Goal: Entertainment & Leisure: Consume media (video, audio)

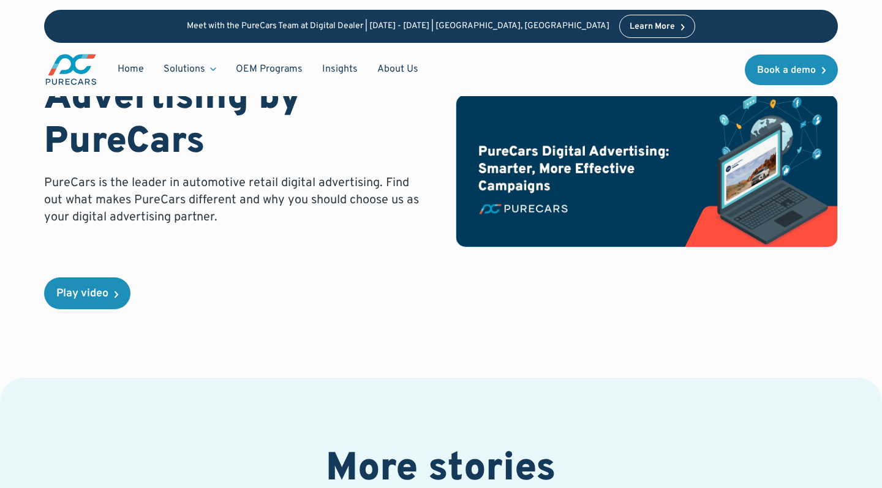
scroll to position [140, 0]
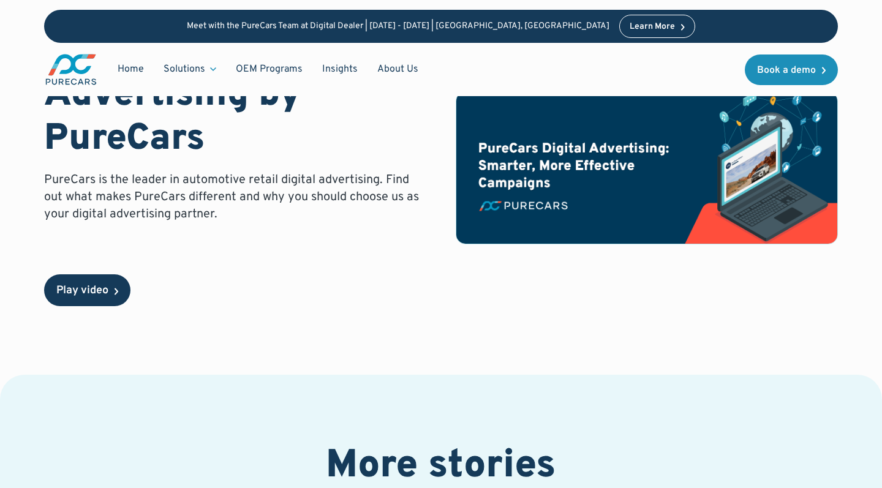
click at [95, 291] on div "Play video" at bounding box center [82, 290] width 52 height 11
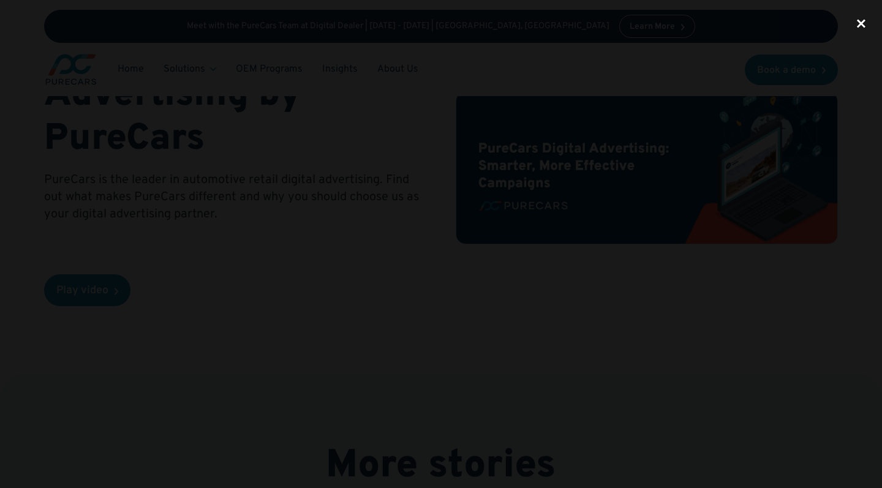
click at [862, 21] on div "close lightbox" at bounding box center [861, 23] width 42 height 27
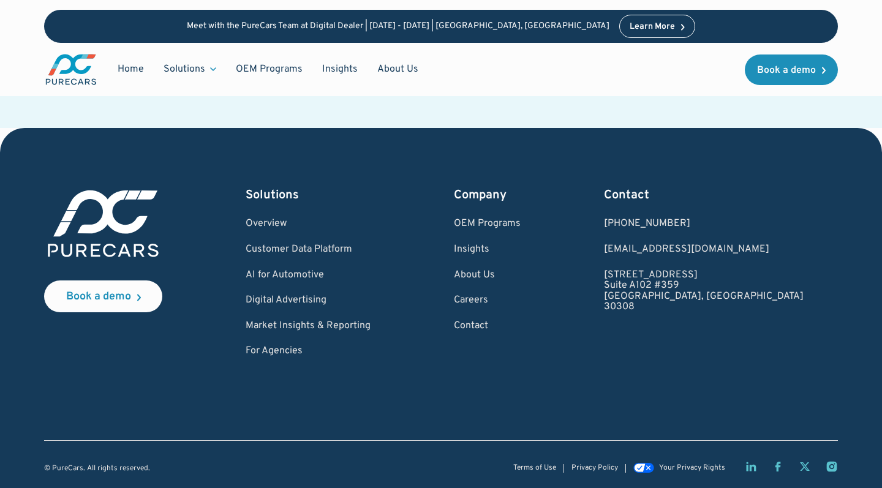
scroll to position [1318, 0]
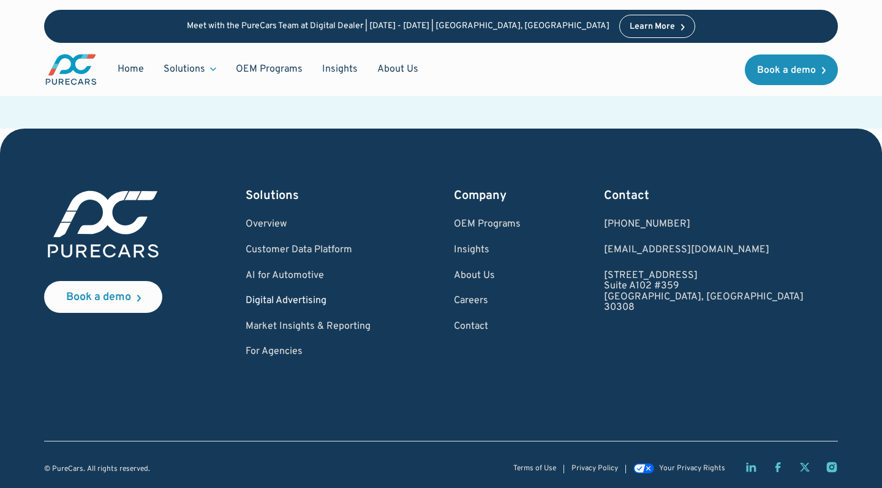
click at [282, 301] on link "Digital Advertising" at bounding box center [308, 301] width 125 height 11
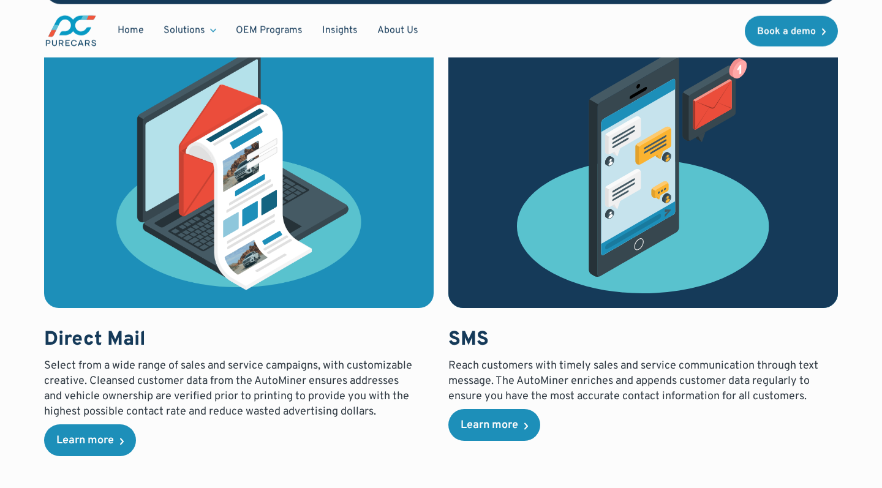
scroll to position [2383, 0]
